Goal: Task Accomplishment & Management: Use online tool/utility

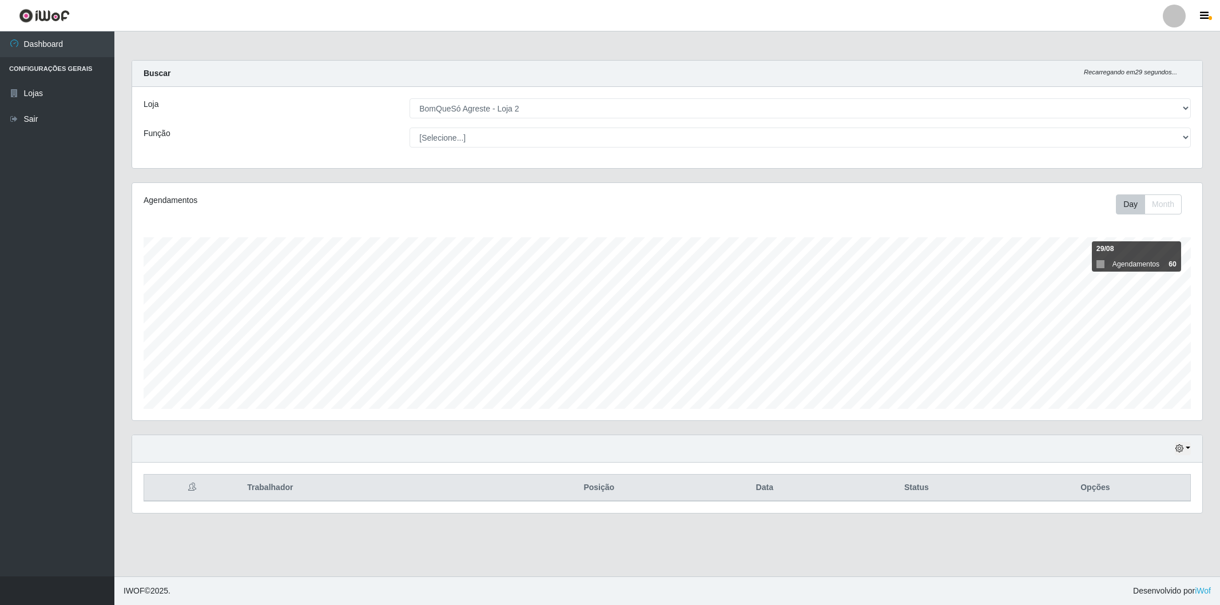
select select "214"
click at [813, 97] on div "Loja [Selecione...] BomQueSó Agreste - Loja 2 Função [Selecione...] ASG ASG + A…" at bounding box center [667, 127] width 1070 height 81
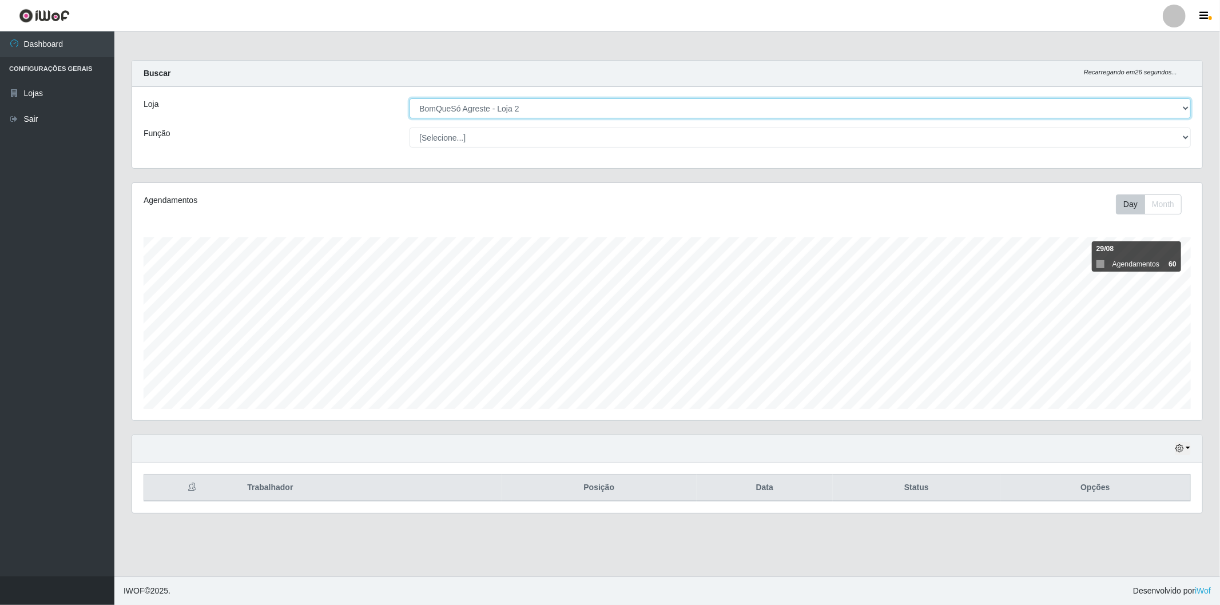
click at [813, 113] on select "[Selecione...] BomQueSó Agreste - Loja 2" at bounding box center [799, 108] width 781 height 20
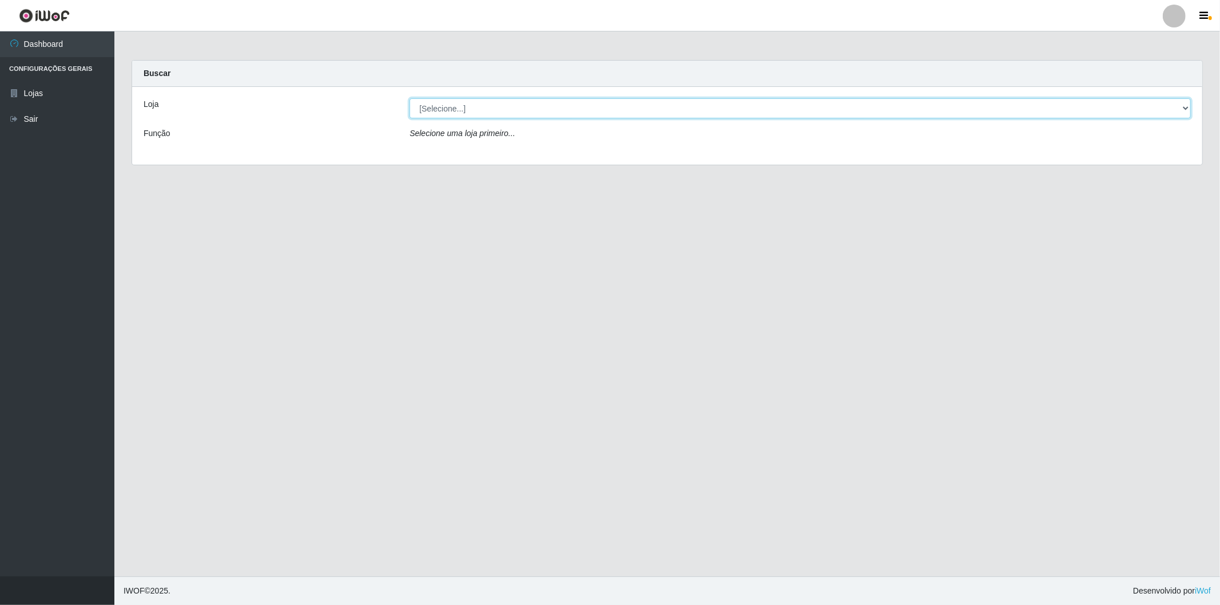
click at [488, 113] on select "[Selecione...] BomQueSó Agreste - Loja 2" at bounding box center [799, 108] width 781 height 20
select select "214"
click at [409, 98] on select "[Selecione...] BomQueSó Agreste - Loja 2" at bounding box center [799, 108] width 781 height 20
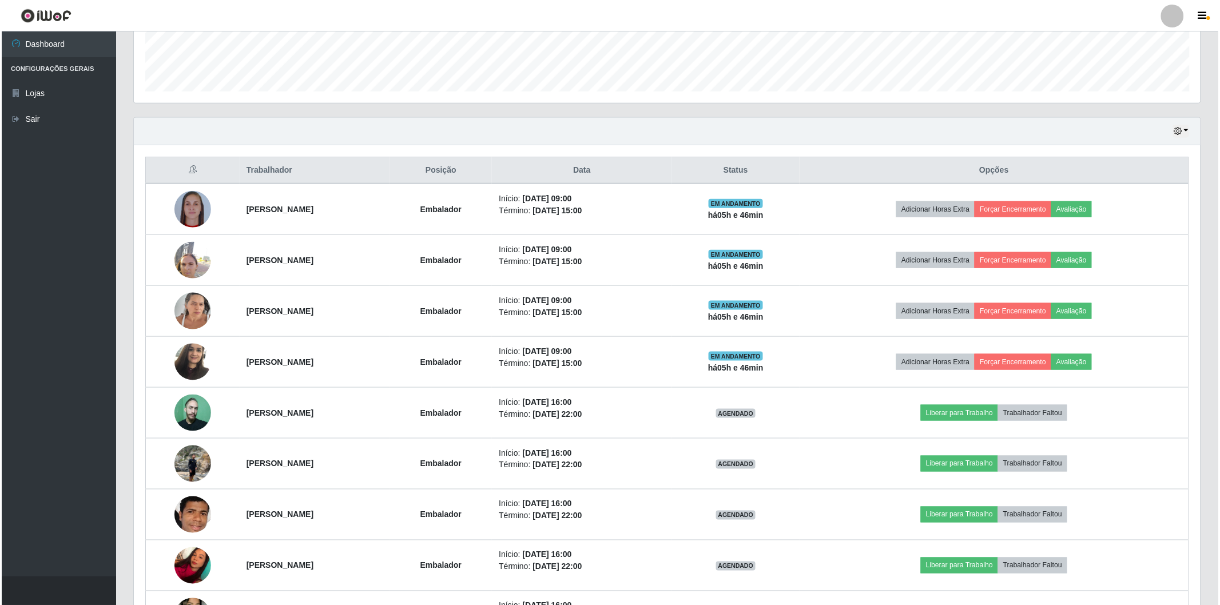
scroll to position [409, 0]
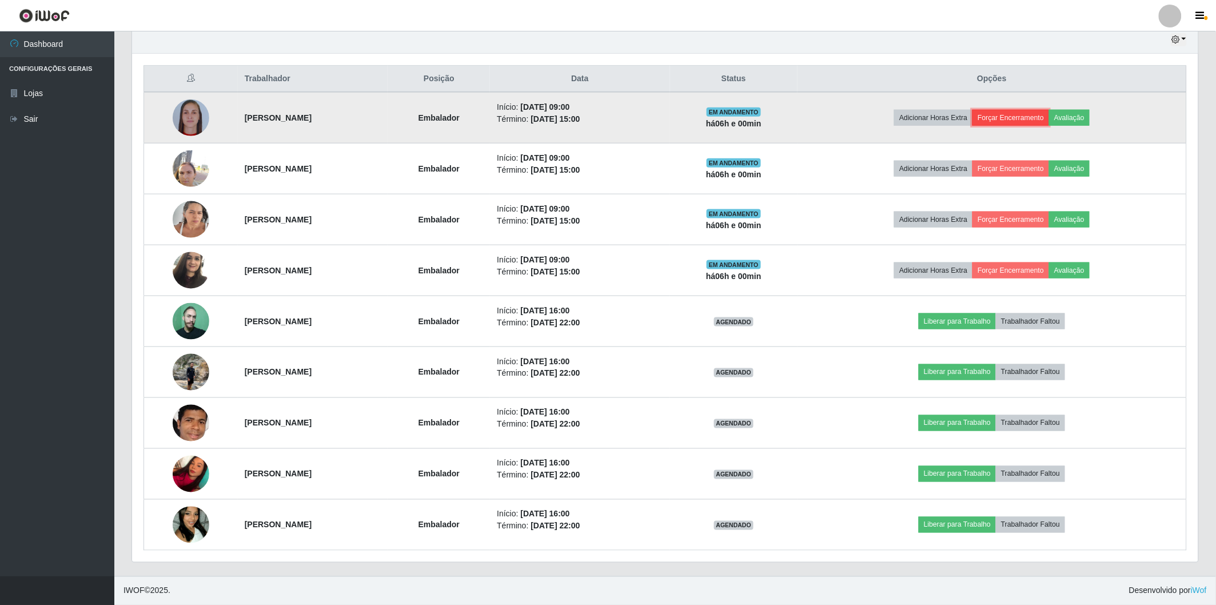
click at [1035, 117] on button "Forçar Encerramento" at bounding box center [1011, 118] width 77 height 16
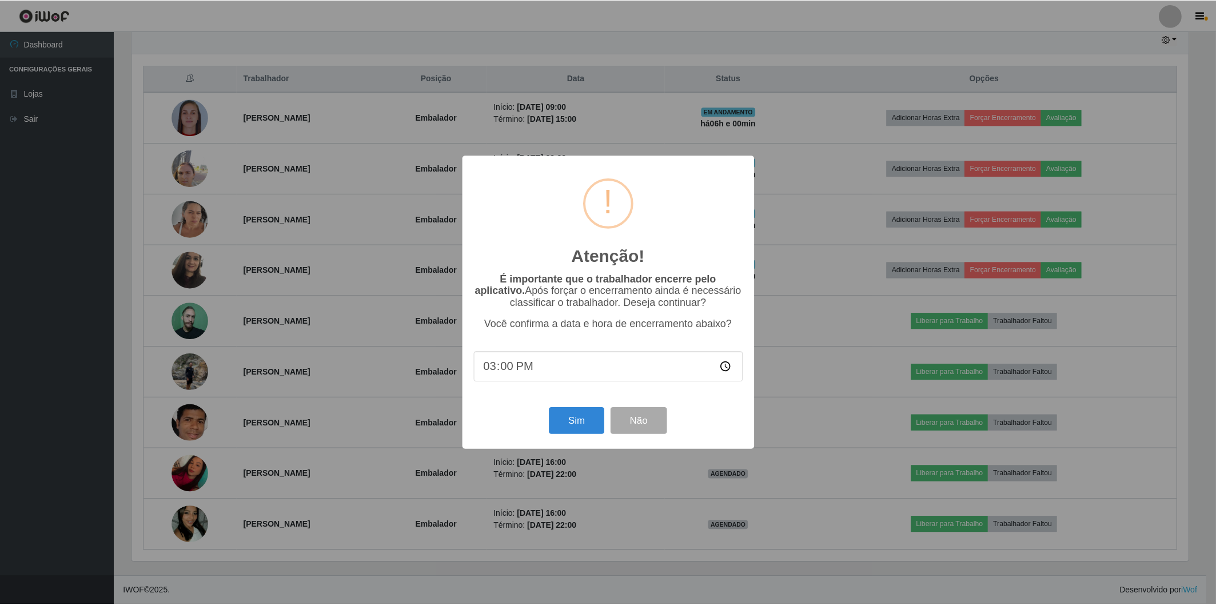
scroll to position [237, 1060]
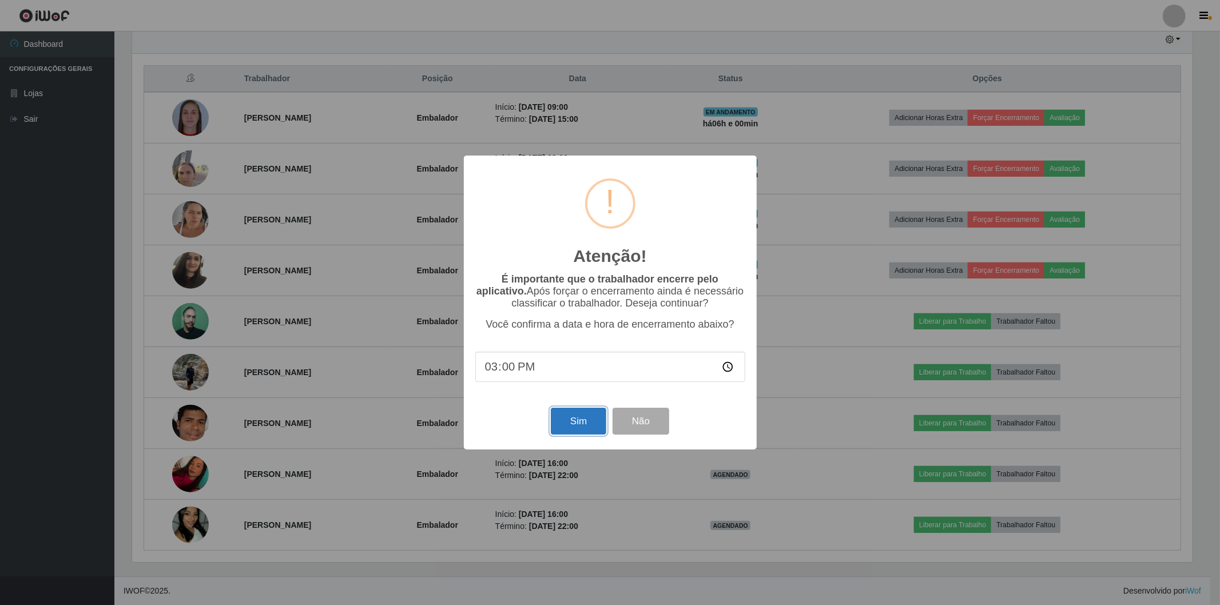
click at [572, 415] on button "Sim" at bounding box center [578, 421] width 55 height 27
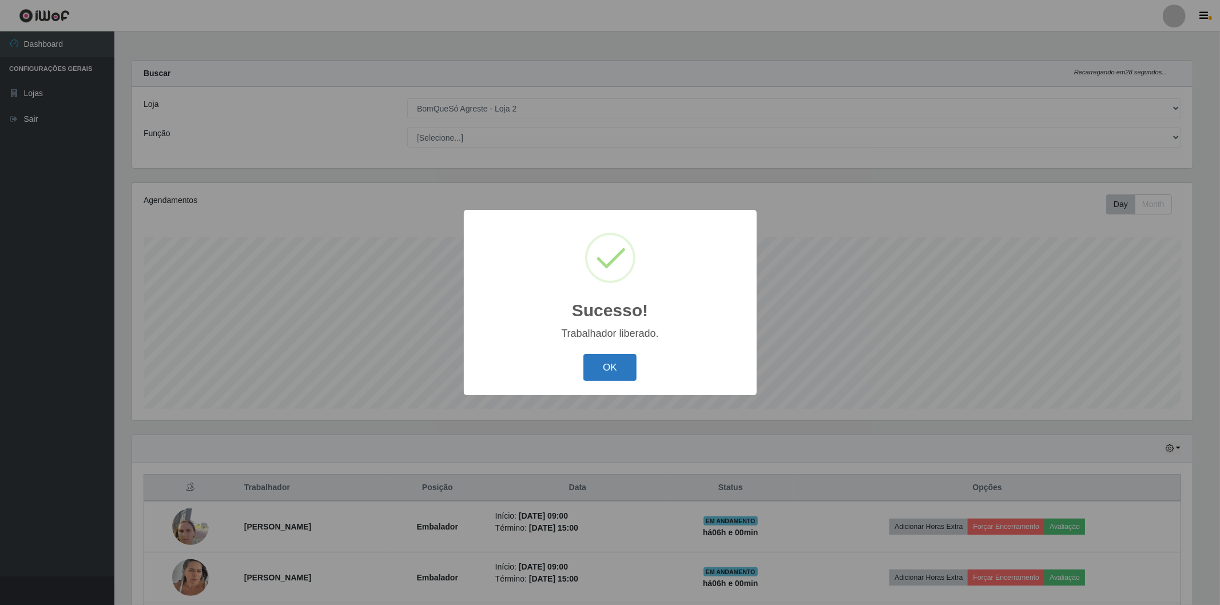
click at [623, 364] on button "OK" at bounding box center [609, 367] width 53 height 27
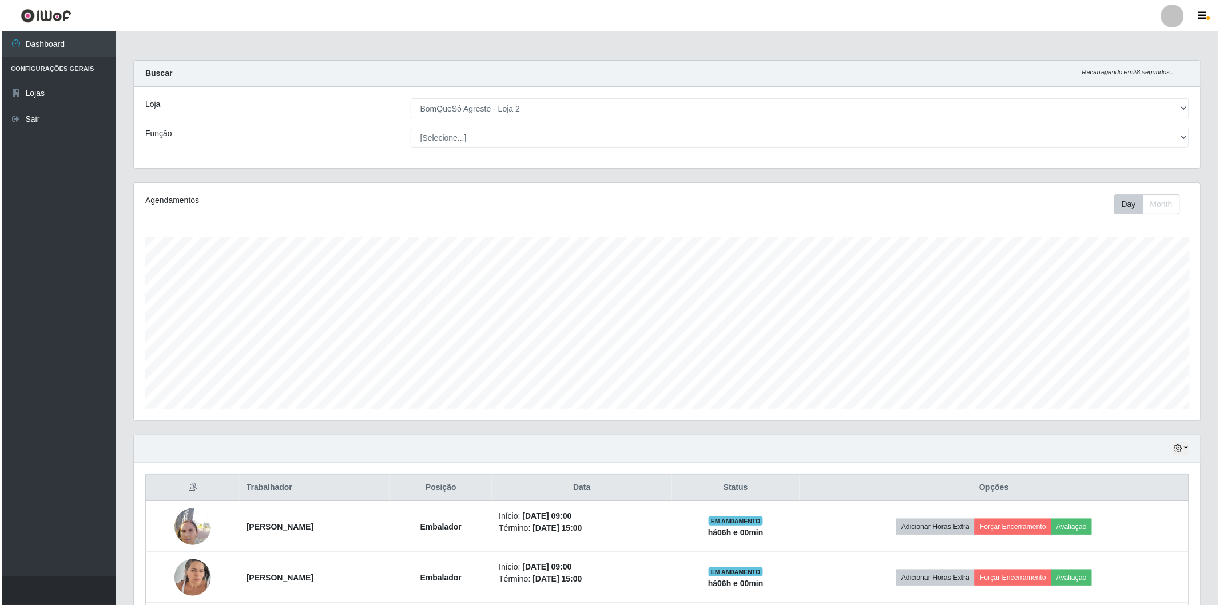
scroll to position [237, 1066]
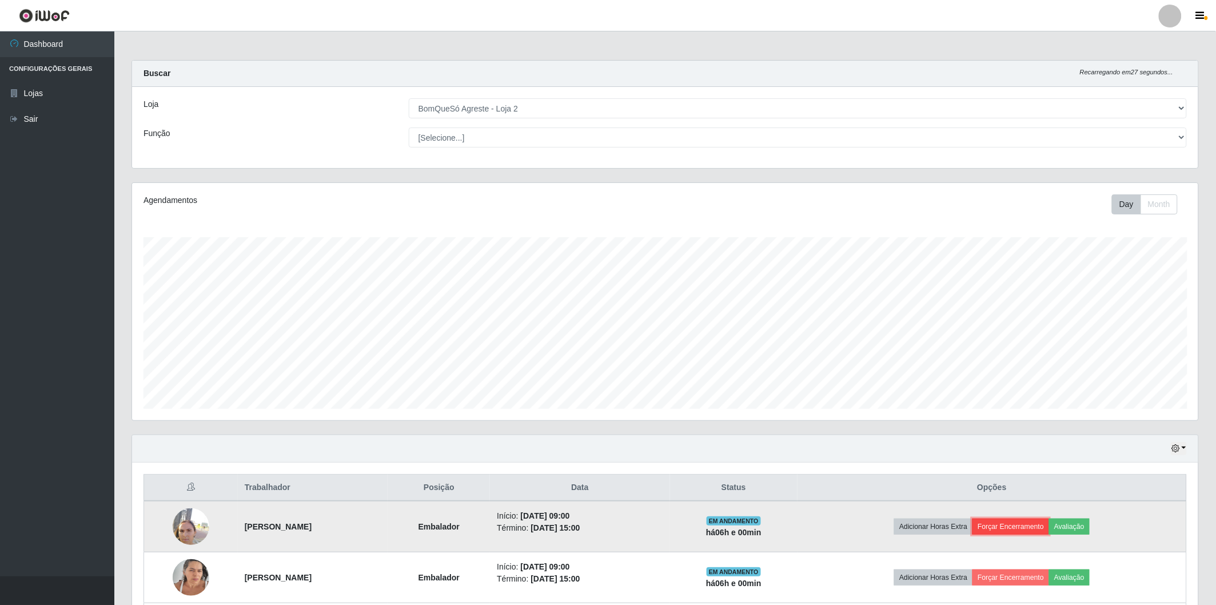
click at [1027, 526] on button "Forçar Encerramento" at bounding box center [1011, 527] width 77 height 16
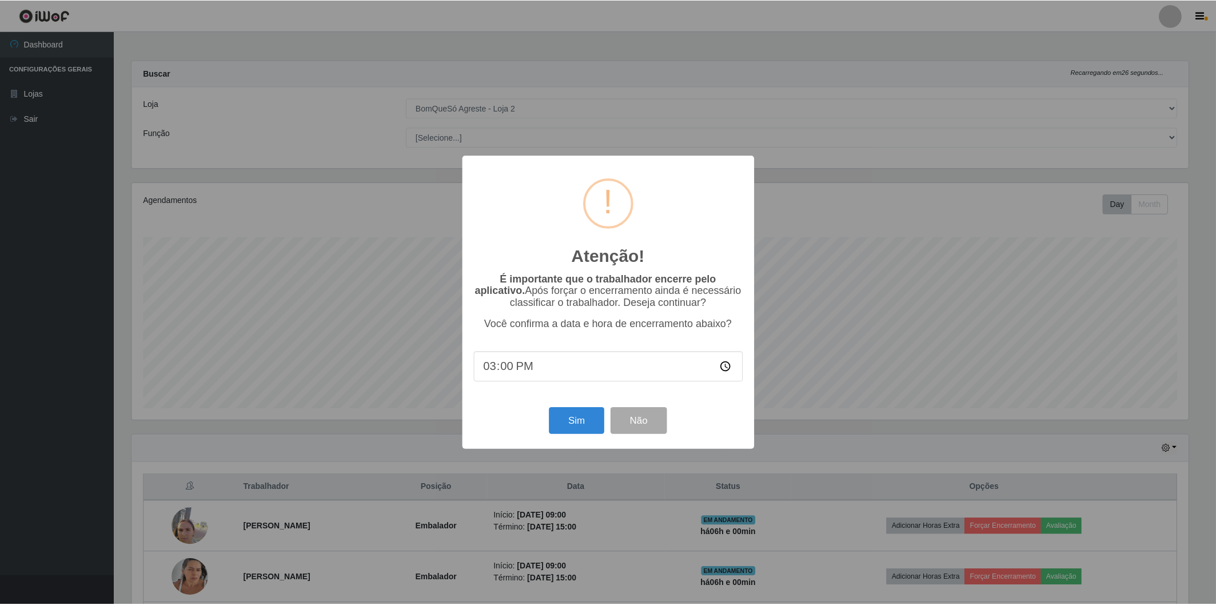
scroll to position [237, 1060]
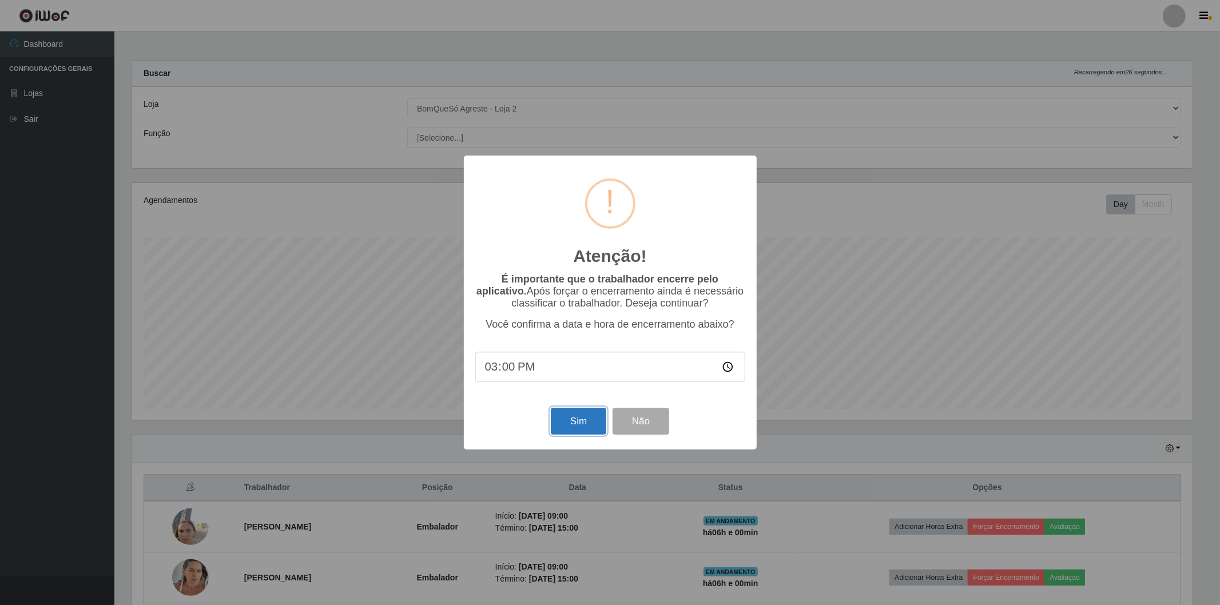
click at [581, 429] on button "Sim" at bounding box center [578, 421] width 55 height 27
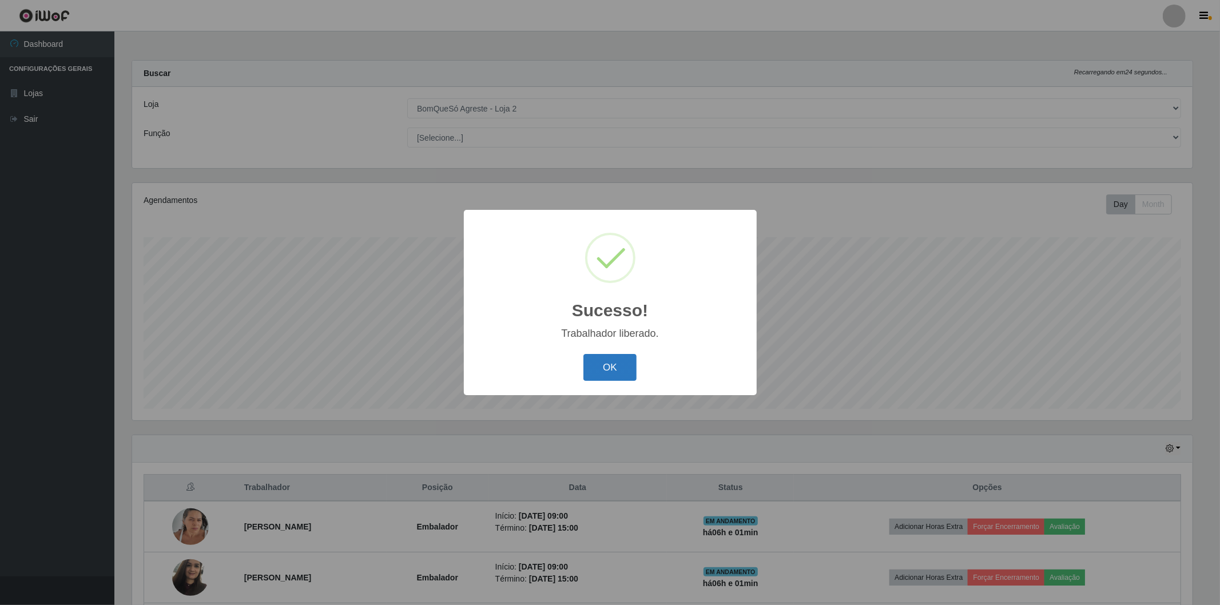
click at [602, 372] on button "OK" at bounding box center [609, 367] width 53 height 27
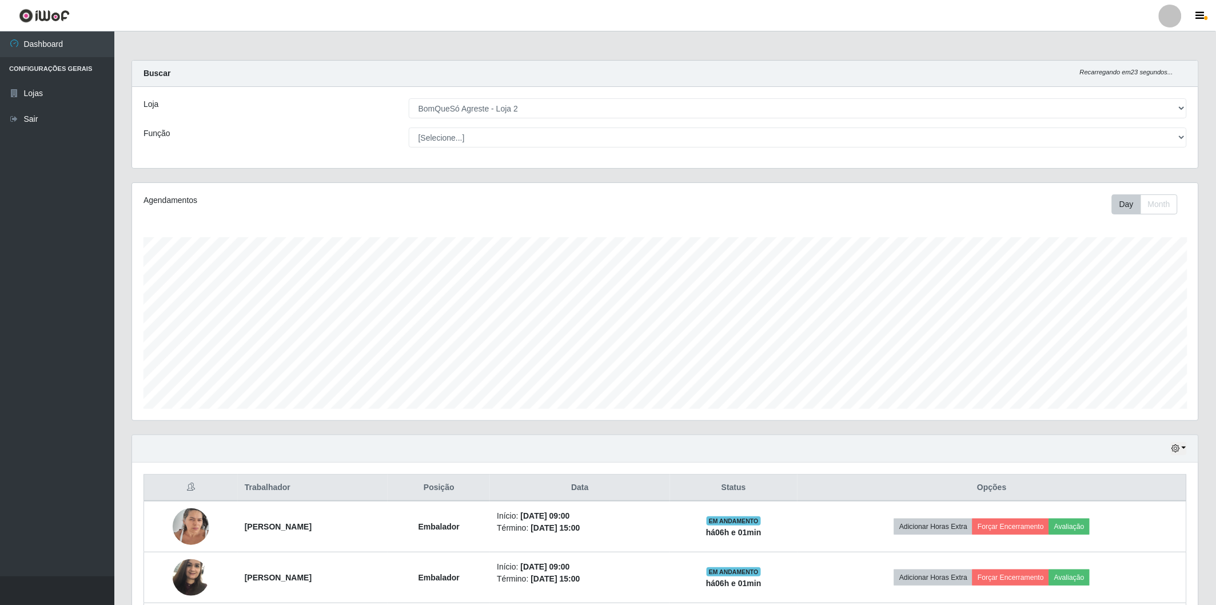
scroll to position [63, 0]
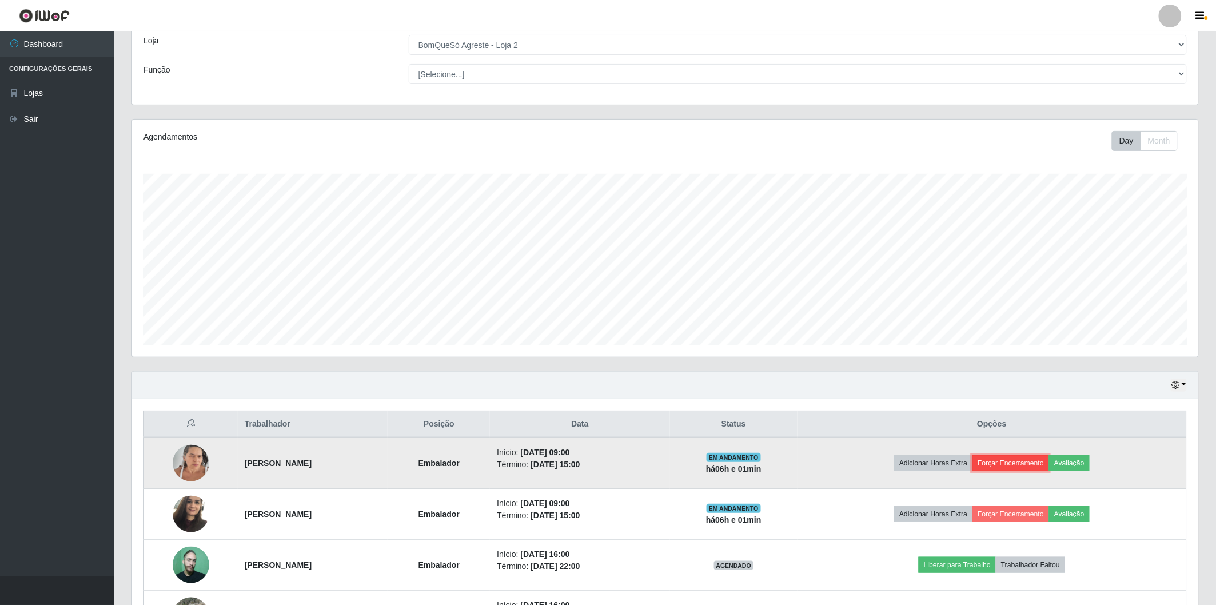
click at [1011, 461] on button "Forçar Encerramento" at bounding box center [1011, 463] width 77 height 16
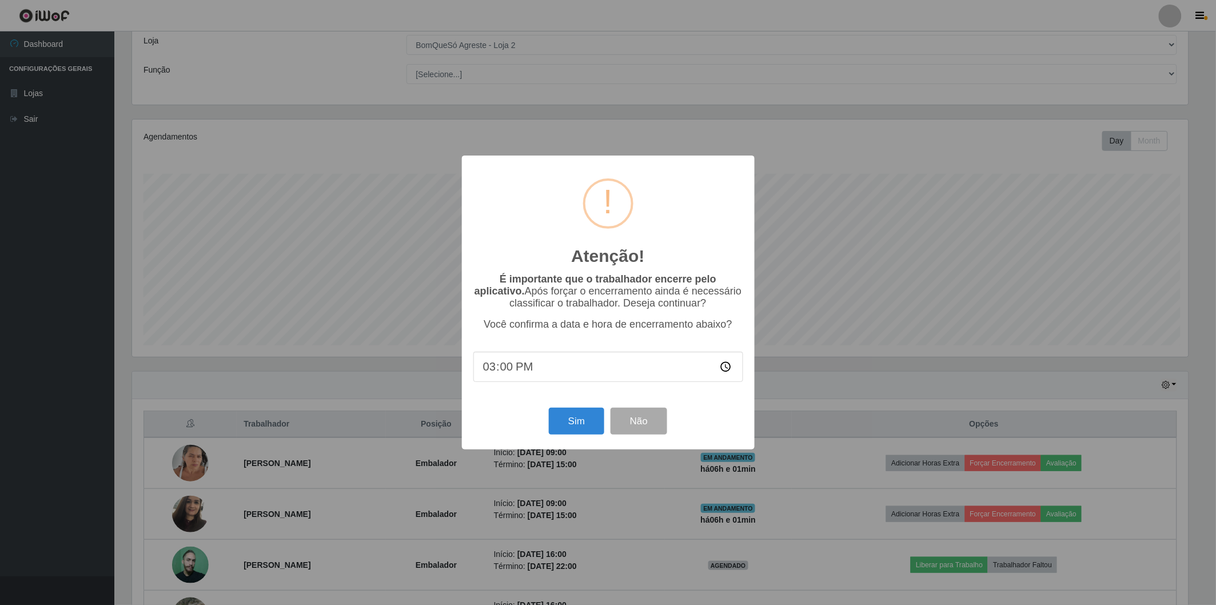
scroll to position [237, 1060]
click at [563, 437] on div "Sim Não" at bounding box center [610, 421] width 270 height 33
click at [574, 429] on button "Sim" at bounding box center [578, 421] width 55 height 27
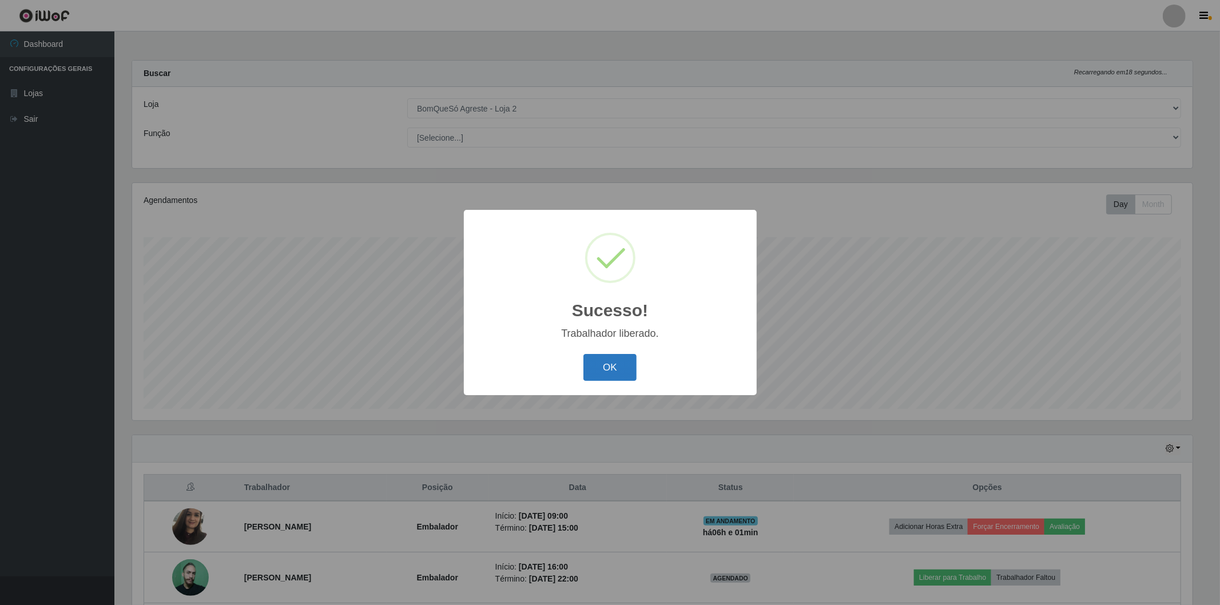
click at [631, 372] on button "OK" at bounding box center [609, 367] width 53 height 27
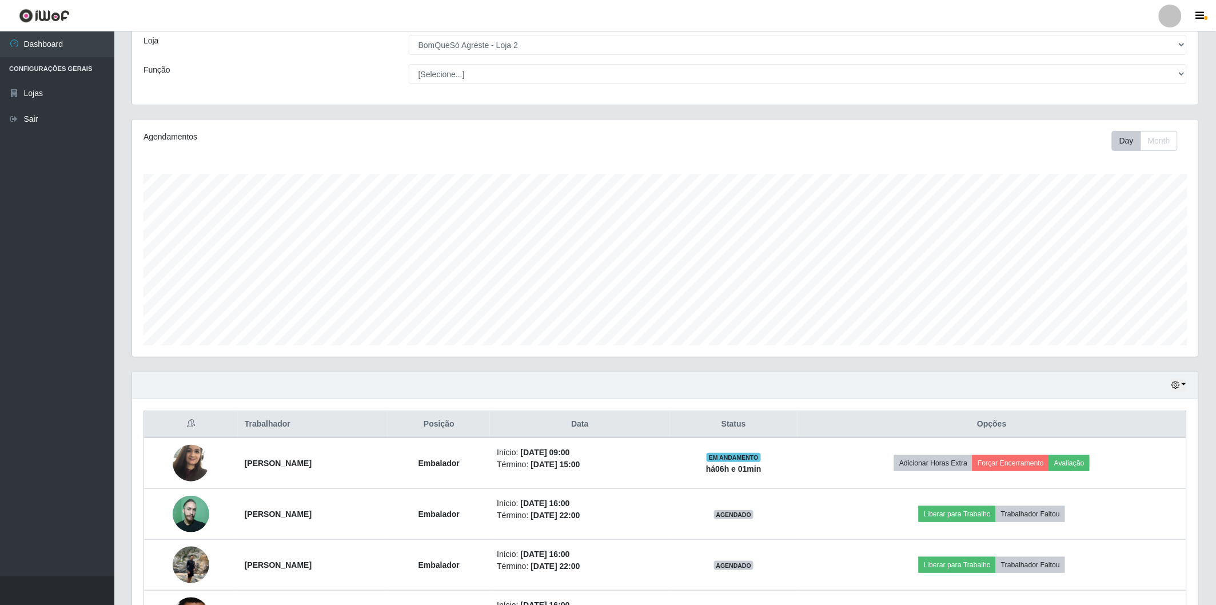
scroll to position [127, 0]
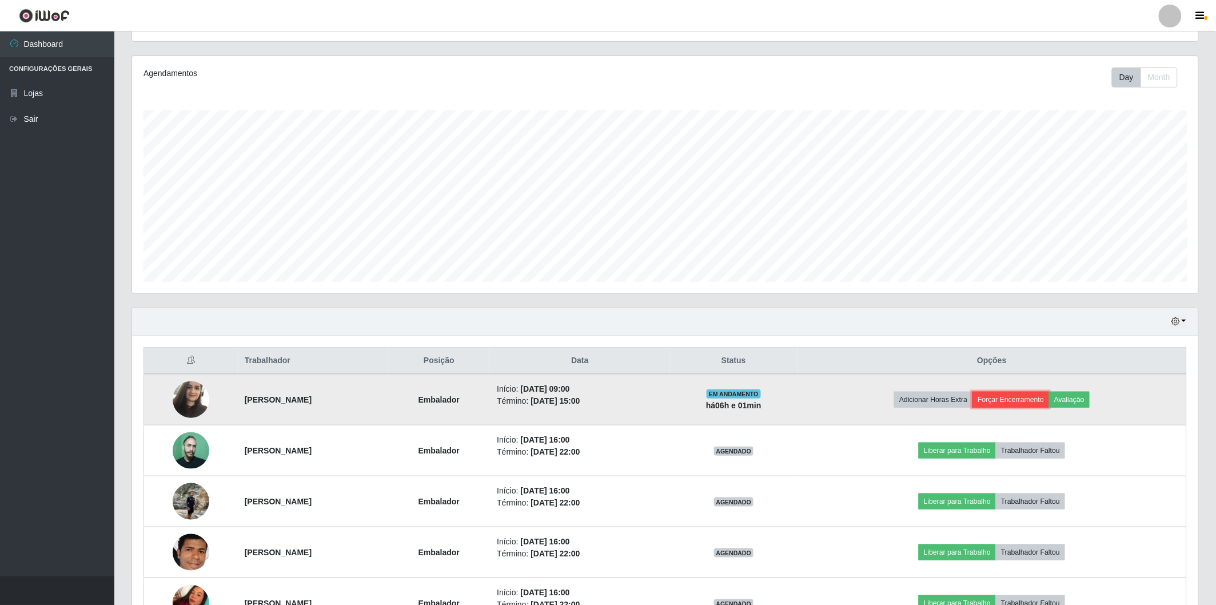
click at [1013, 401] on button "Forçar Encerramento" at bounding box center [1011, 400] width 77 height 16
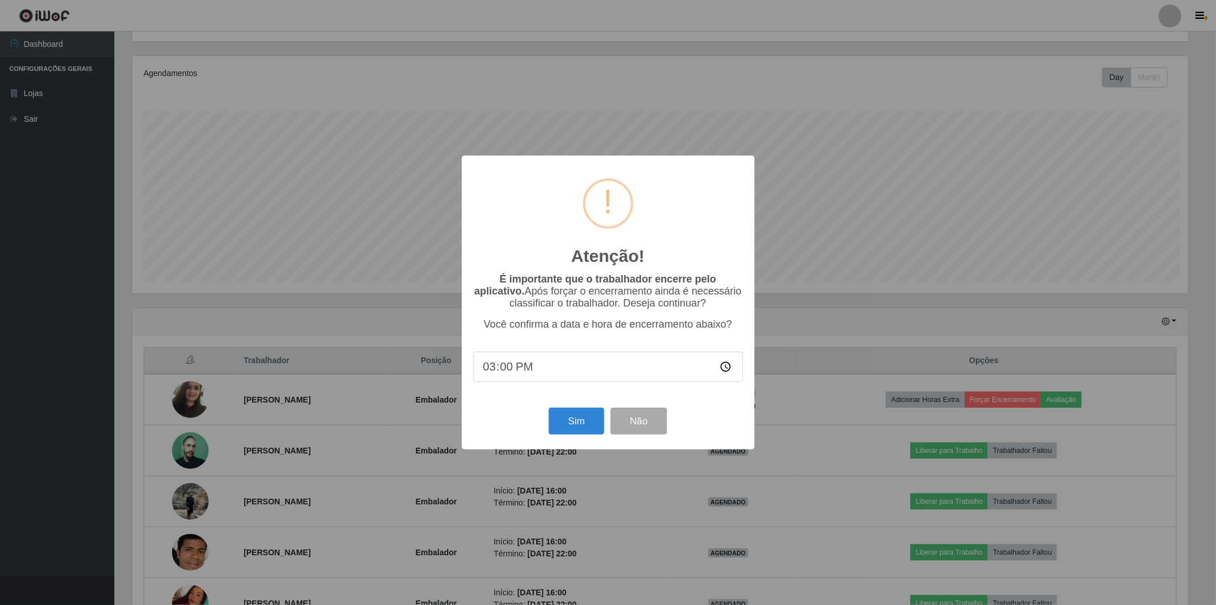
scroll to position [0, 0]
click at [581, 424] on button "Sim" at bounding box center [578, 421] width 55 height 27
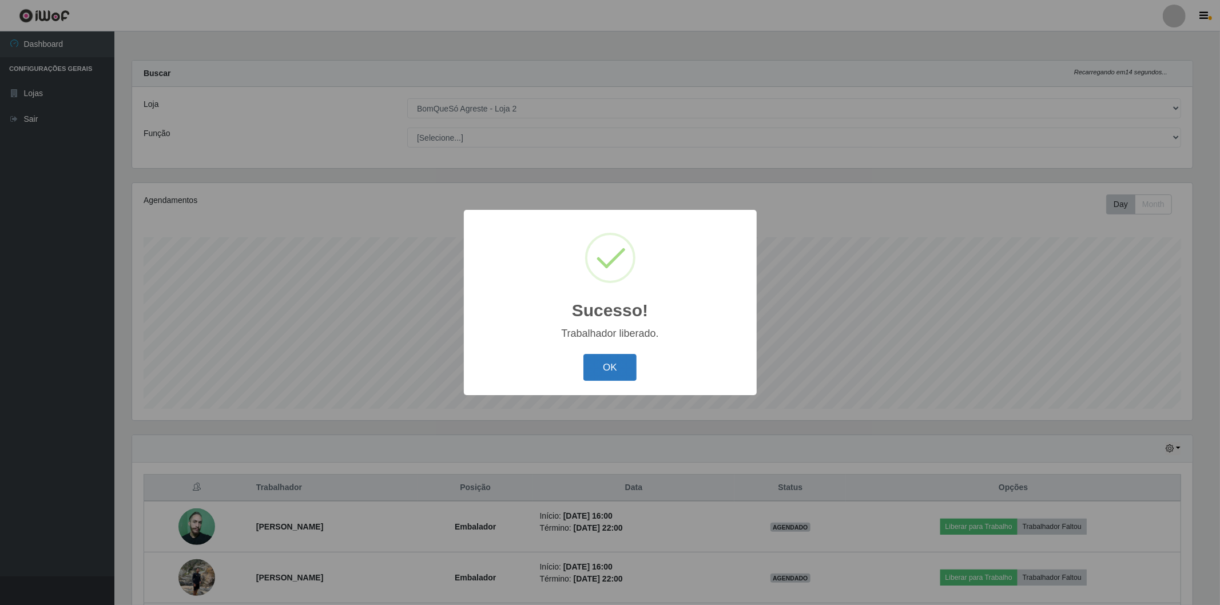
click at [620, 364] on button "OK" at bounding box center [609, 367] width 53 height 27
